Goal: Find specific page/section: Locate a particular part of the current website

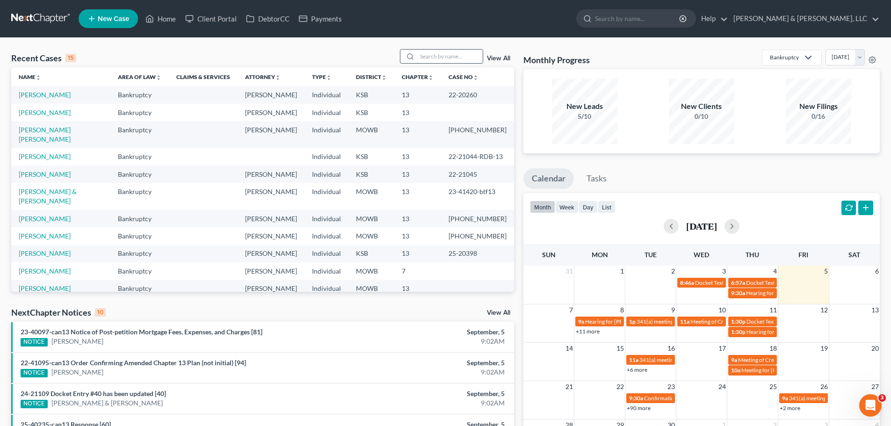
click at [444, 57] on input "search" at bounding box center [449, 57] width 65 height 14
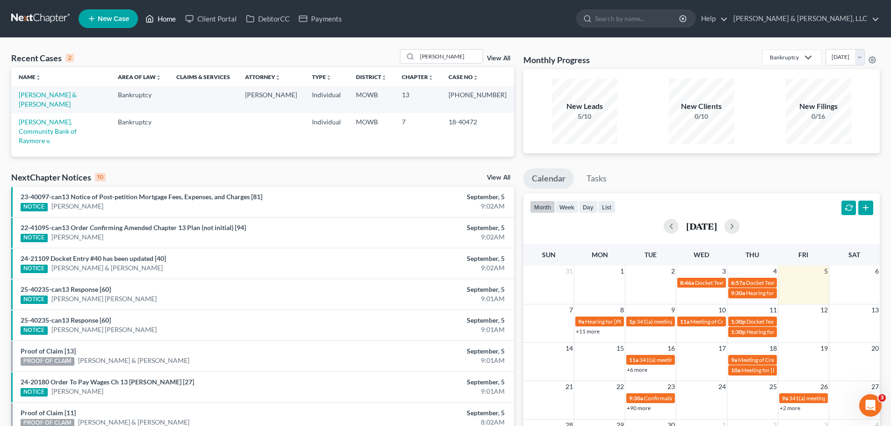
click at [172, 17] on link "Home" at bounding box center [161, 18] width 40 height 17
drag, startPoint x: 452, startPoint y: 55, endPoint x: 395, endPoint y: 56, distance: 56.6
click at [395, 56] on div "Recent Cases 2 [PERSON_NAME] View All" at bounding box center [262, 58] width 503 height 18
type input "clay"
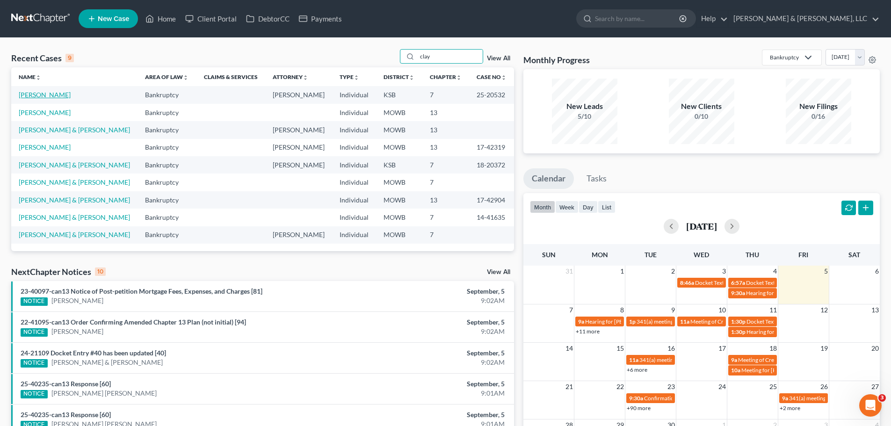
click at [35, 92] on link "[PERSON_NAME]" at bounding box center [45, 95] width 52 height 8
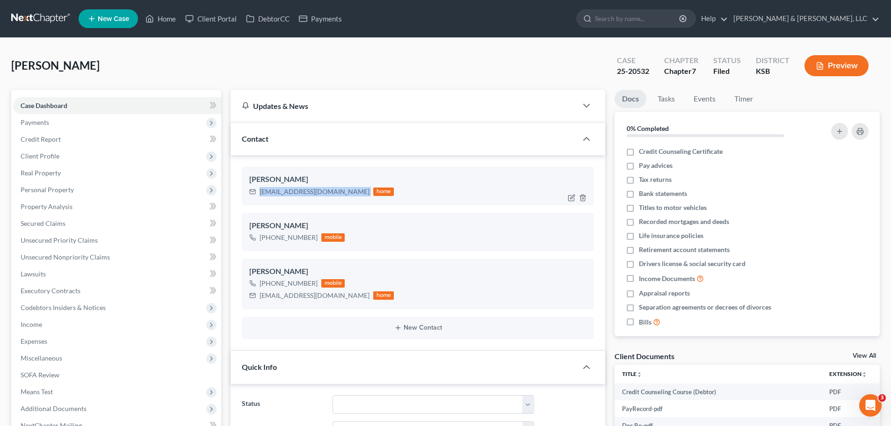
drag, startPoint x: 260, startPoint y: 193, endPoint x: 320, endPoint y: 191, distance: 59.9
click at [326, 191] on div "[EMAIL_ADDRESS][DOMAIN_NAME] home" at bounding box center [321, 192] width 144 height 12
copy div "[EMAIL_ADDRESS][DOMAIN_NAME]"
